Goal: Information Seeking & Learning: Learn about a topic

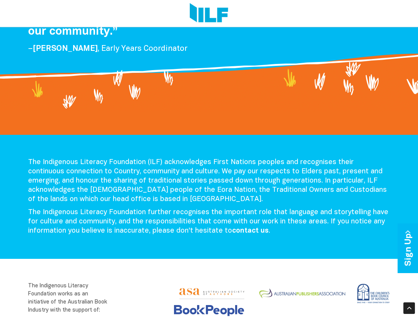
scroll to position [937, 0]
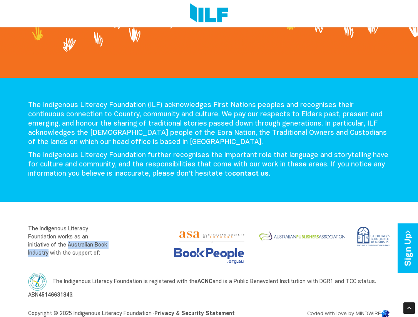
drag, startPoint x: 68, startPoint y: 235, endPoint x: 48, endPoint y: 242, distance: 21.3
click at [48, 242] on p "The Indigenous Literacy Foundation works as an initiative of the Australian Boo…" at bounding box center [69, 241] width 82 height 32
copy p "Australian Book Industry"
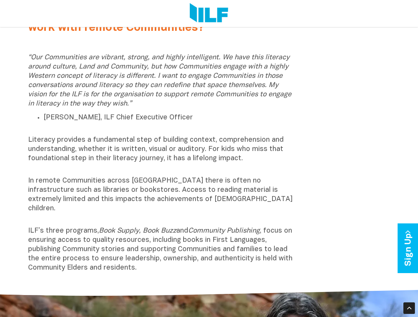
scroll to position [212, 0]
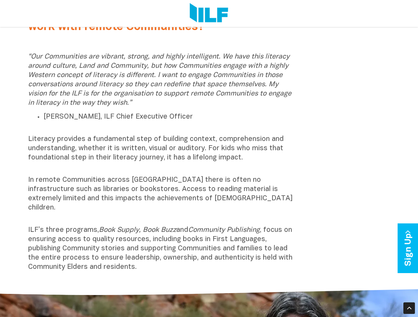
click at [207, 17] on img at bounding box center [209, 13] width 38 height 21
